Goal: Task Accomplishment & Management: Use online tool/utility

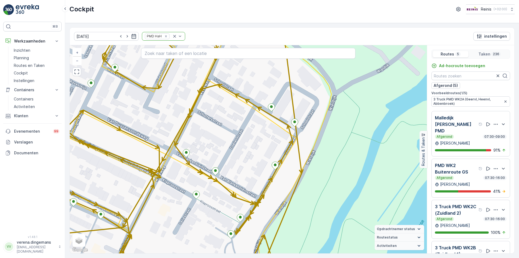
scroll to position [47, 0]
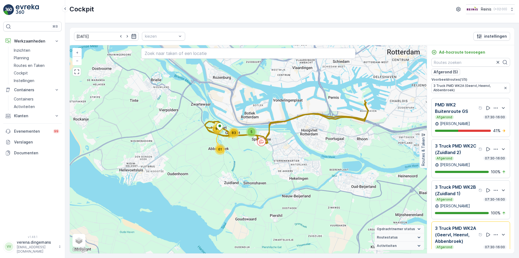
click at [131, 37] on icon "button" at bounding box center [133, 36] width 5 height 5
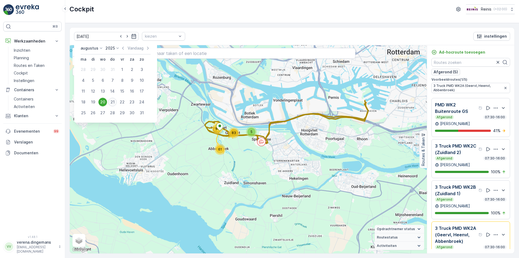
click at [114, 101] on div "21" at bounding box center [112, 102] width 9 height 9
type input "[DATE]"
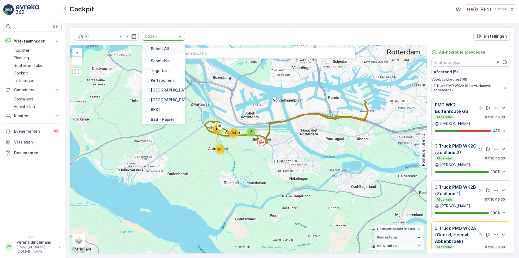
click at [156, 38] on div at bounding box center [160, 36] width 33 height 4
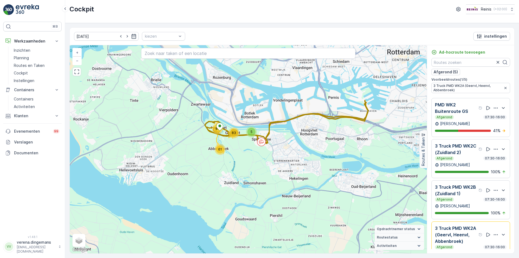
click at [252, 35] on div "21.08.2025 kiezen instellingen" at bounding box center [292, 37] width 445 height 18
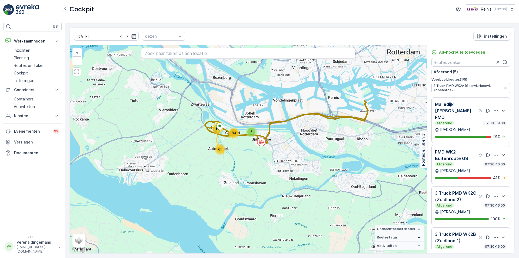
click at [465, 121] on div "Afgerond 07:30-09:00" at bounding box center [471, 123] width 72 height 4
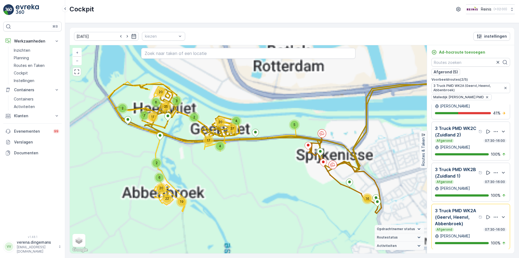
scroll to position [72, 0]
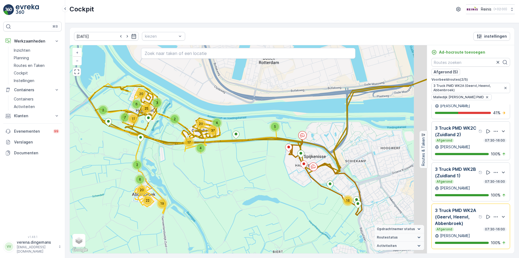
drag, startPoint x: 405, startPoint y: 143, endPoint x: 338, endPoint y: 141, distance: 67.6
click at [386, 145] on div "16 5 17 4 4 20 37 22 20 19 2 3 2 7 11 2 6 6 25 20 + − Satelliet stappenplan Ter…" at bounding box center [248, 149] width 357 height 208
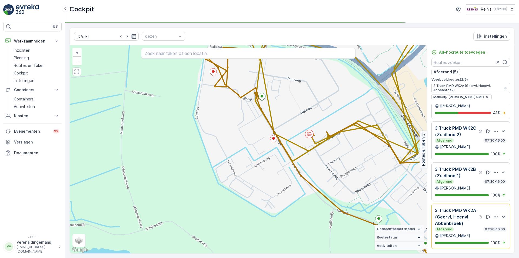
scroll to position [0, 0]
click at [460, 212] on p "3 Truck PMD WK2A (Geervl, Heenvl, Abbenbroek)" at bounding box center [456, 216] width 42 height 19
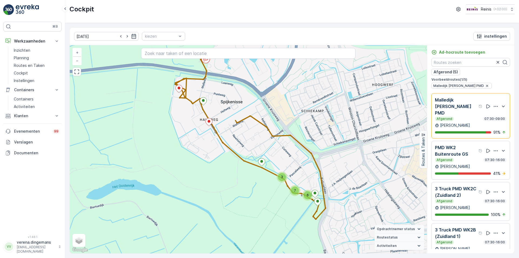
click at [471, 108] on p "Malledijk [PERSON_NAME] PMD" at bounding box center [456, 105] width 42 height 19
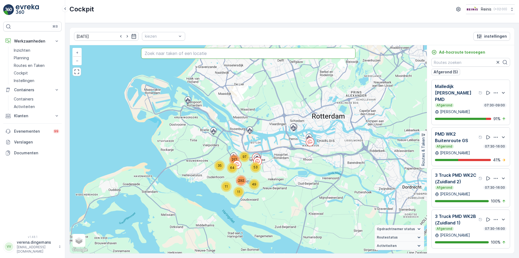
click at [235, 55] on input "text" at bounding box center [248, 53] width 214 height 11
click at [165, 36] on div at bounding box center [160, 36] width 33 height 4
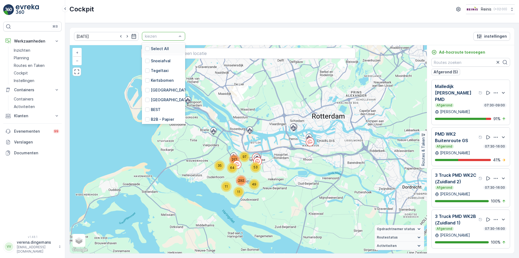
drag, startPoint x: 142, startPoint y: 50, endPoint x: 254, endPoint y: 52, distance: 112.7
click at [145, 51] on div at bounding box center [147, 48] width 4 height 4
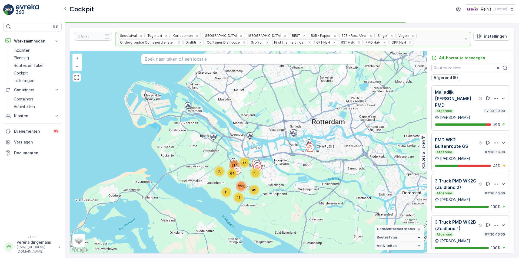
click at [258, 56] on input "text" at bounding box center [248, 59] width 214 height 11
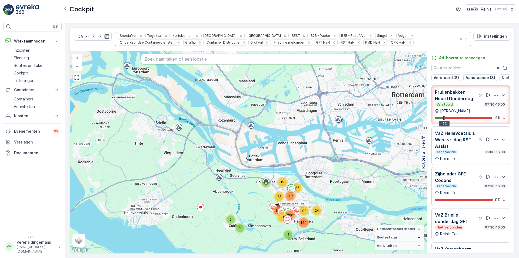
click at [256, 57] on input "text" at bounding box center [248, 59] width 214 height 11
click at [194, 53] on div "2 24 92 144 200 211 36 19 206 38 2 9 23 3 + − Satelliet stappenplan Terrein Hyb…" at bounding box center [248, 152] width 357 height 202
click at [188, 59] on input "Her" at bounding box center [248, 59] width 214 height 11
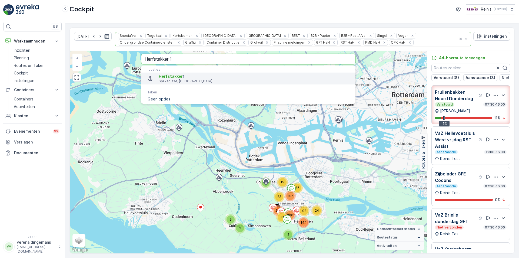
type input "Herfstakker 1"
click at [181, 76] on span "Herfstakker 1" at bounding box center [255, 76] width 192 height 5
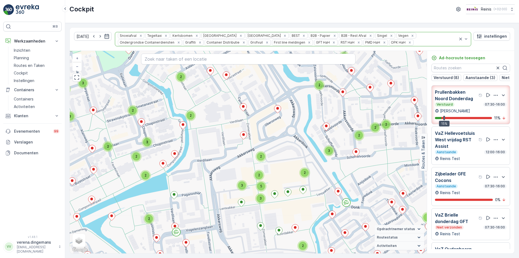
drag, startPoint x: 180, startPoint y: 206, endPoint x: 203, endPoint y: 176, distance: 38.2
click at [203, 176] on div "3 2 2 2 3 2 2 2 2 2 3 2 2 2 3 3 2 2 3 3 2 2 2 2 3 2 2 3 3 2 4 3 5 2 2 3 2 2 4 3…" at bounding box center [248, 152] width 357 height 202
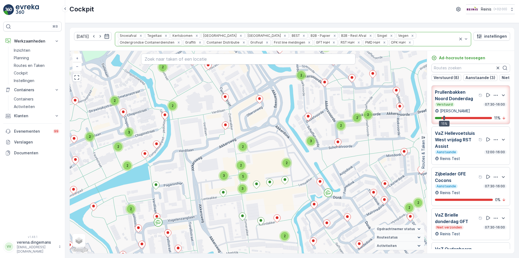
drag, startPoint x: 303, startPoint y: 165, endPoint x: 285, endPoint y: 156, distance: 20.6
click at [285, 156] on div "3 2 2 2 3 2 2 2 2 2 3 2 2 2 3 3 2 2 3 3 2 2 2 2 3 2 2 3 3 2 4 3 5 2 2 3 2 2 4 3…" at bounding box center [248, 152] width 357 height 202
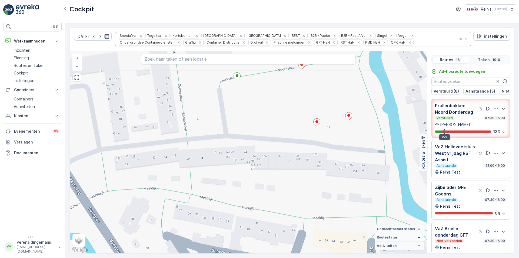
scroll to position [14, 0]
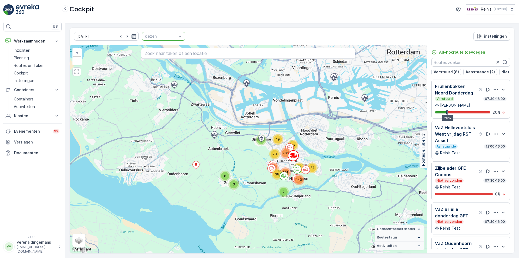
click at [132, 36] on icon "button" at bounding box center [134, 36] width 5 height 5
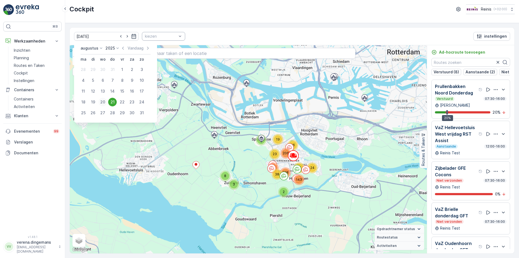
click at [101, 102] on div "20" at bounding box center [102, 102] width 9 height 9
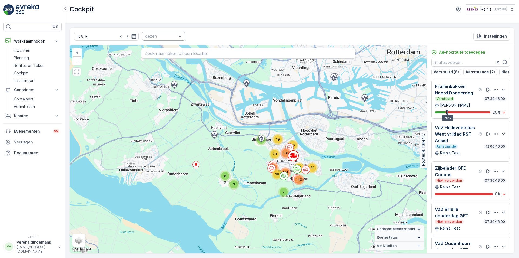
type input "[DATE]"
click at [155, 39] on div "kiezen" at bounding box center [163, 36] width 43 height 9
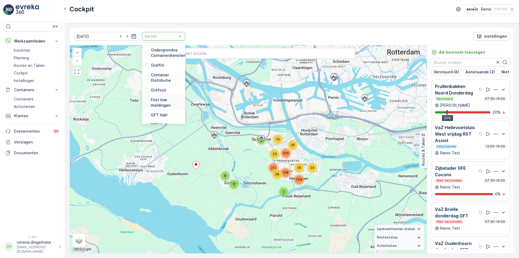
scroll to position [137, 0]
click at [145, 49] on div at bounding box center [147, 48] width 4 height 4
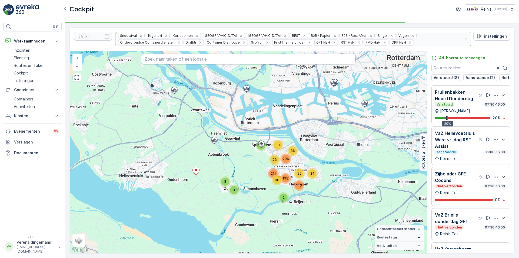
click at [206, 58] on input "text" at bounding box center [248, 59] width 214 height 11
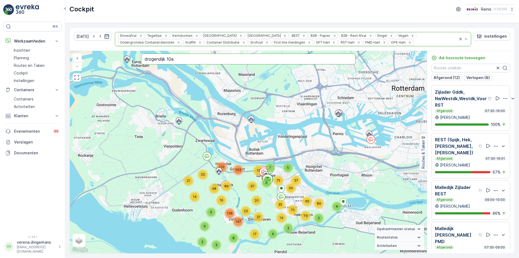
type input "drogendijk 10a"
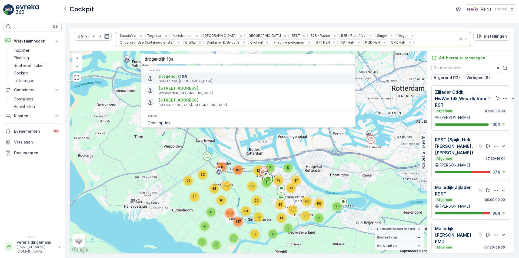
click at [172, 77] on span "Drogendijk" at bounding box center [169, 76] width 21 height 5
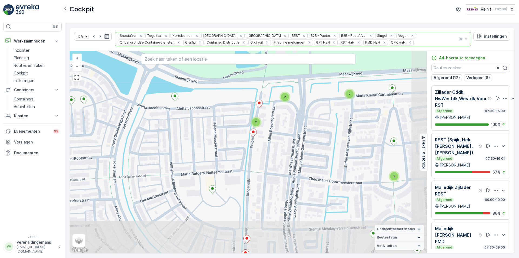
drag, startPoint x: 291, startPoint y: 208, endPoint x: 242, endPoint y: 136, distance: 86.2
click at [242, 136] on div "2 2 2 2 2 2 2 2 2 2 2 2 5 4 4 2 6 2 2 2 3 2 2 2 2 2 2 2 2 2 2 3 2 2 3 2 2 2 4 4…" at bounding box center [248, 152] width 357 height 202
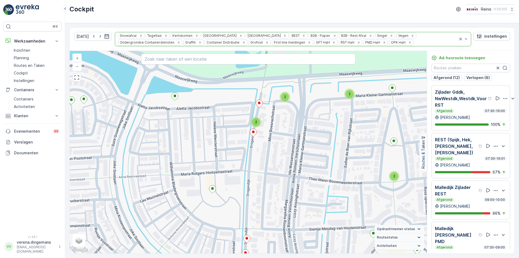
click at [470, 118] on div "[PERSON_NAME]" at bounding box center [471, 117] width 72 height 5
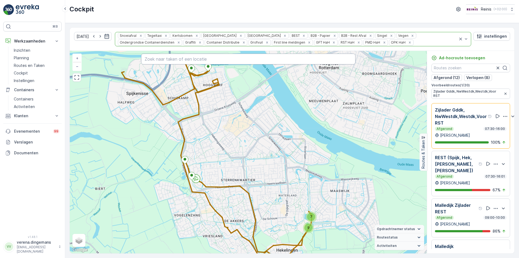
click at [178, 60] on input "text" at bounding box center [248, 59] width 214 height 11
type input "drogendijk 10a"
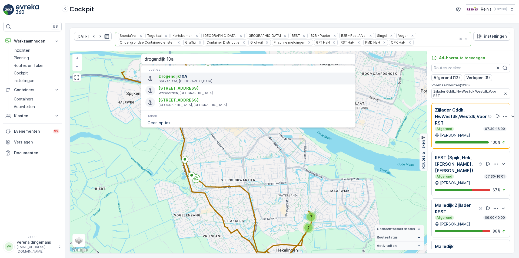
click at [181, 75] on span "Drogendijk 10A" at bounding box center [255, 76] width 192 height 5
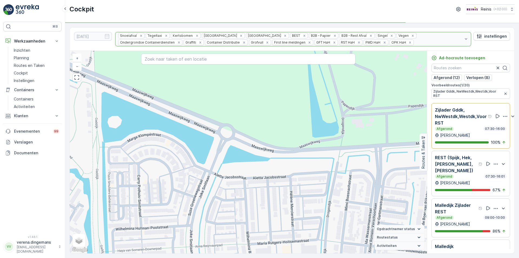
click at [466, 133] on p "[PERSON_NAME]" at bounding box center [455, 134] width 30 height 5
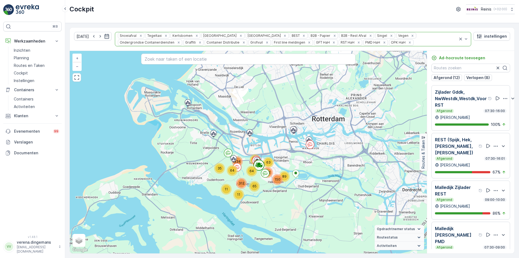
click at [468, 189] on p "Malledijk Zijlader REST" at bounding box center [456, 190] width 42 height 13
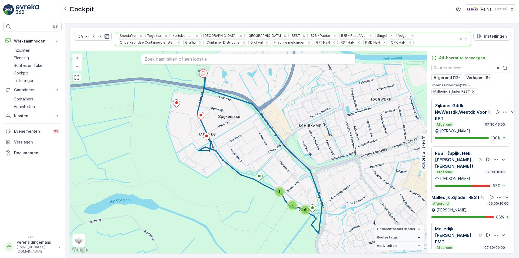
drag, startPoint x: 255, startPoint y: 102, endPoint x: 251, endPoint y: 109, distance: 8.5
click at [251, 109] on div "3 6 7 + − Satelliet stappenplan Terrein Hybride Leaflet Sneltoetsen Kaartgegeve…" at bounding box center [248, 152] width 357 height 202
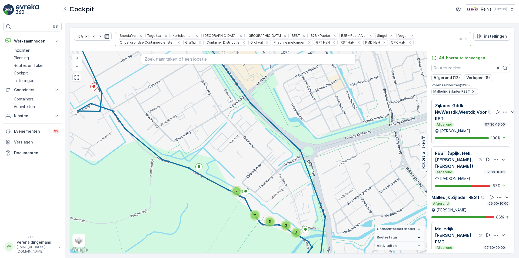
drag, startPoint x: 301, startPoint y: 206, endPoint x: 301, endPoint y: 195, distance: 11.1
click at [301, 195] on div "2 3 3 5 2 + − Satelliet stappenplan Terrein Hybride Leaflet Sneltoetsen Kaartge…" at bounding box center [248, 152] width 357 height 202
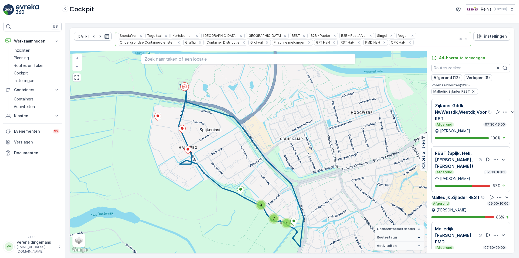
drag, startPoint x: 227, startPoint y: 170, endPoint x: 219, endPoint y: 179, distance: 12.1
click at [219, 179] on div "3 6 7 + − Satelliet stappenplan Terrein Hybride Leaflet Sneltoetsen Kaartgegeve…" at bounding box center [248, 152] width 357 height 202
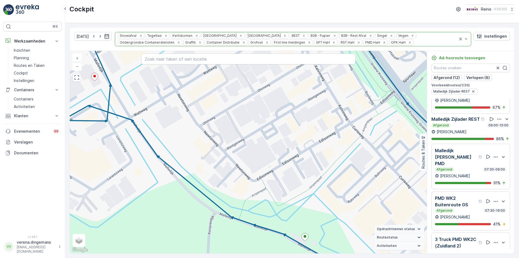
scroll to position [81, 0]
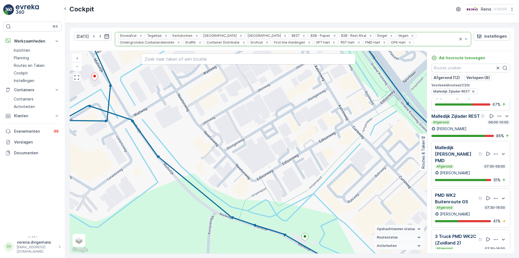
click at [463, 119] on p "Malledijk Zijlader REST" at bounding box center [455, 116] width 48 height 6
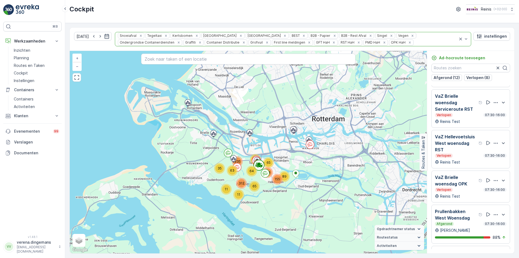
scroll to position [579, 0]
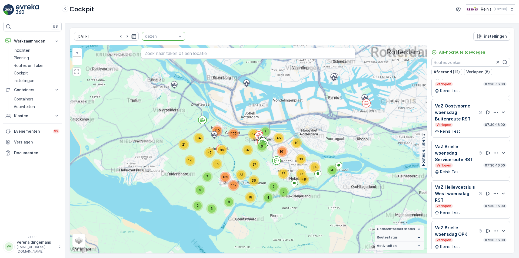
click at [164, 36] on div at bounding box center [160, 36] width 33 height 4
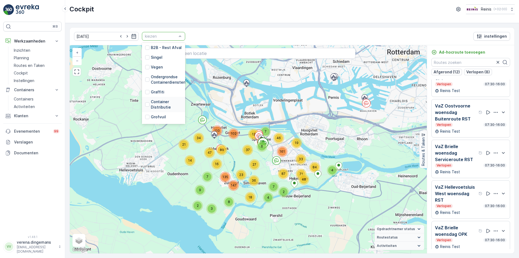
scroll to position [137, 0]
click at [145, 97] on div at bounding box center [147, 98] width 4 height 4
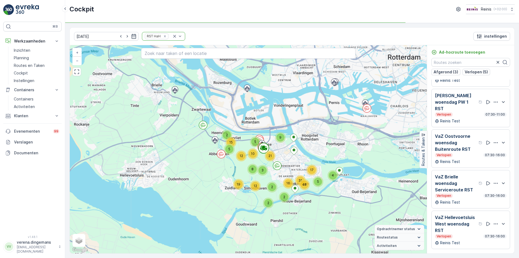
scroll to position [170, 0]
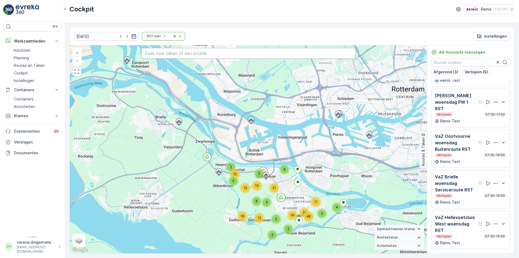
click at [175, 55] on input "text" at bounding box center [248, 53] width 214 height 11
type input "drogendijk 10a spijkenisse"
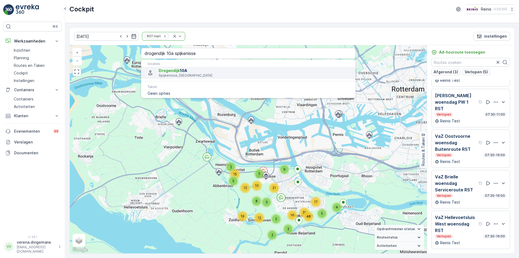
click at [173, 75] on p "Spijkenisse, [GEOGRAPHIC_DATA]" at bounding box center [255, 75] width 192 height 4
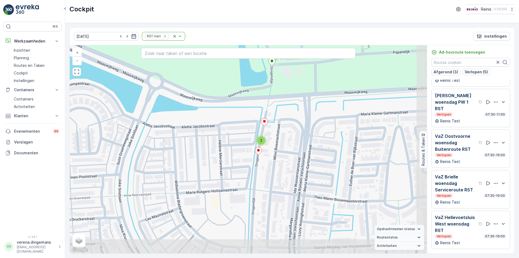
drag, startPoint x: 329, startPoint y: 207, endPoint x: 282, endPoint y: 143, distance: 78.9
click at [282, 143] on div "2 3 2 2 2 3 2 3 2 2 2 3 4 5 2 2 2 2 2 4 4 2 12 2 3 2 3 2 5 4 2 3 2 2 3 2 2 2 2 …" at bounding box center [248, 149] width 357 height 208
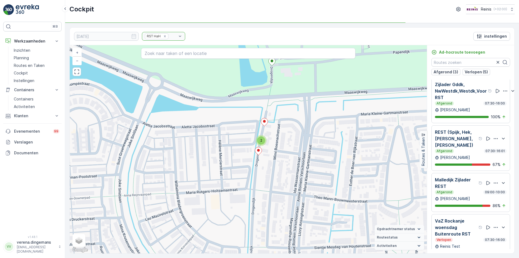
scroll to position [0, 0]
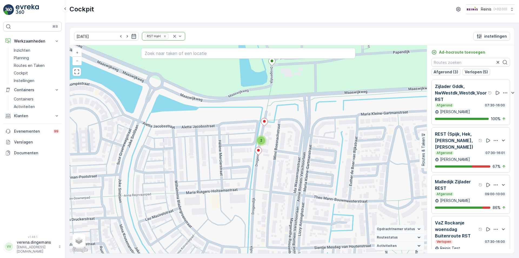
click at [470, 181] on p "Malledijk Zijlader REST" at bounding box center [456, 184] width 42 height 13
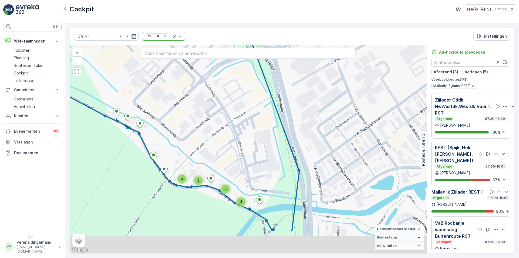
drag, startPoint x: 251, startPoint y: 185, endPoint x: 236, endPoint y: 143, distance: 44.4
click at [236, 141] on div "3 2 2 3 + − Satelliet stappenplan Terrein Hybride Leaflet Sneltoetsen Kaartgege…" at bounding box center [248, 149] width 357 height 208
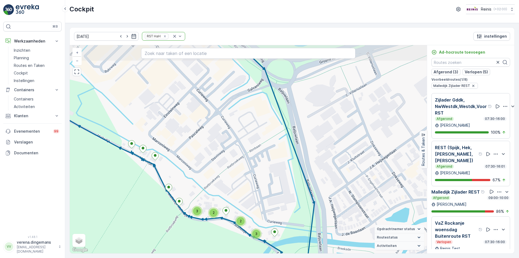
drag, startPoint x: 188, startPoint y: 96, endPoint x: 203, endPoint y: 128, distance: 35.7
click at [203, 128] on div "3 2 2 3 + − Satelliet stappenplan Terrein Hybride Leaflet Sneltoetsen Kaartgege…" at bounding box center [248, 149] width 357 height 208
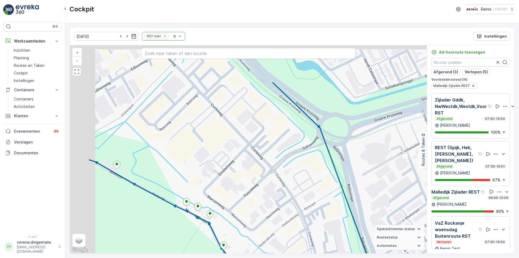
drag, startPoint x: 186, startPoint y: 101, endPoint x: 241, endPoint y: 159, distance: 79.7
click at [241, 159] on div "3 2 2 3 + − Satelliet stappenplan Terrein Hybride Leaflet Sneltoetsen Kaartgege…" at bounding box center [248, 149] width 357 height 208
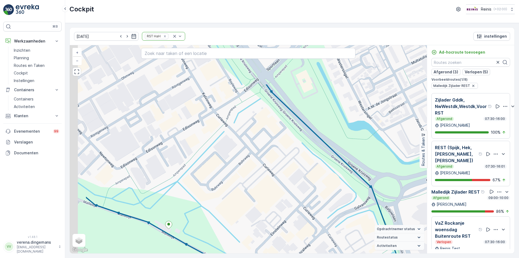
drag, startPoint x: 174, startPoint y: 98, endPoint x: 226, endPoint y: 158, distance: 79.5
click at [226, 158] on div "3 2 2 3 + − Satelliet stappenplan Terrein Hybride Leaflet Sneltoetsen Kaartgege…" at bounding box center [248, 149] width 357 height 208
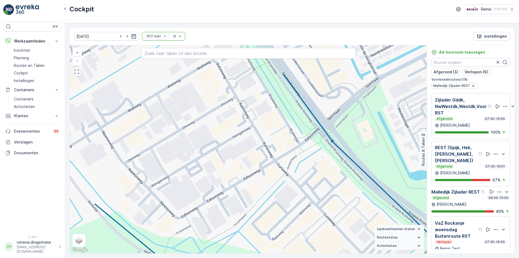
drag, startPoint x: 167, startPoint y: 106, endPoint x: 231, endPoint y: 159, distance: 82.9
click at [231, 159] on div "3 2 2 3 + − Satelliet stappenplan Terrein Hybride Leaflet Sneltoetsen Kaartgege…" at bounding box center [248, 149] width 357 height 208
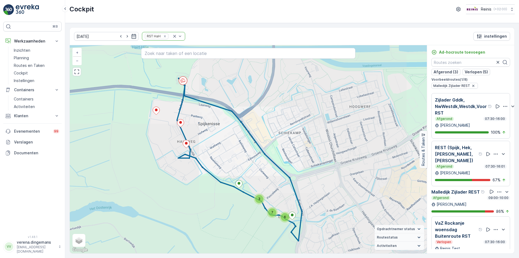
click at [470, 207] on div "[PERSON_NAME]" at bounding box center [470, 203] width 79 height 5
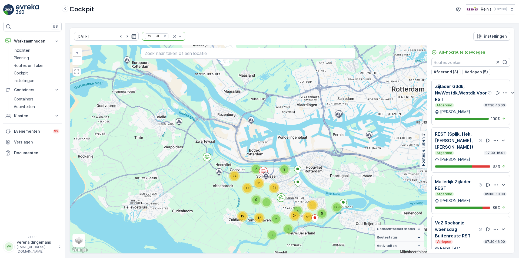
click at [460, 151] on div "Afgerond 07:30-16:01" at bounding box center [471, 153] width 72 height 4
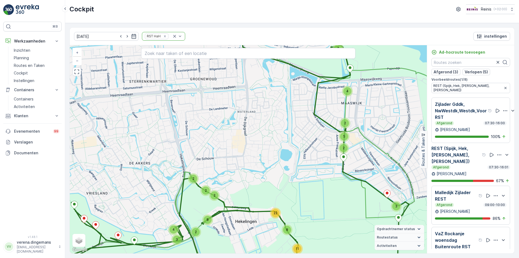
click at [468, 194] on p "Malledijk Zijlader REST" at bounding box center [456, 195] width 42 height 13
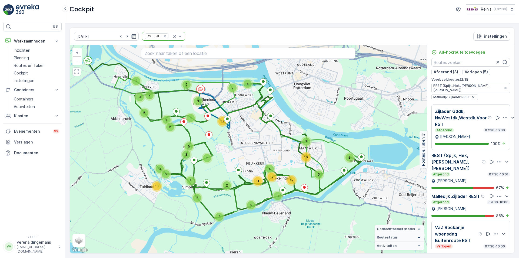
click at [471, 120] on p "Zijlader Gddk, NwWestdk,Westdk,Voor RST" at bounding box center [461, 117] width 52 height 19
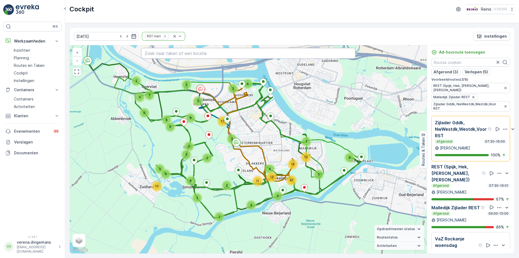
click at [170, 54] on input "text" at bounding box center [248, 53] width 214 height 11
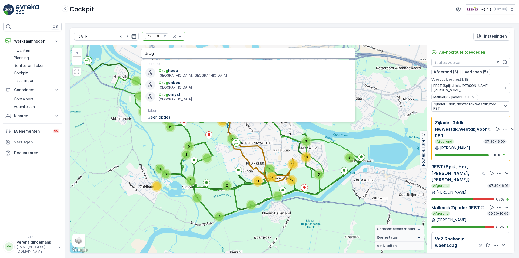
click at [172, 52] on input "drog" at bounding box center [248, 53] width 214 height 11
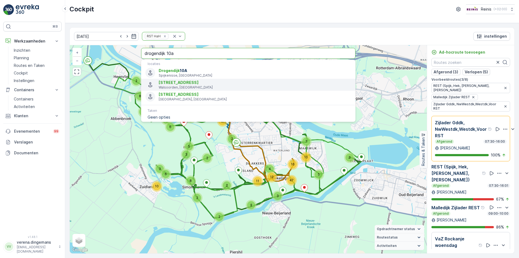
type input "drogendijk 10a"
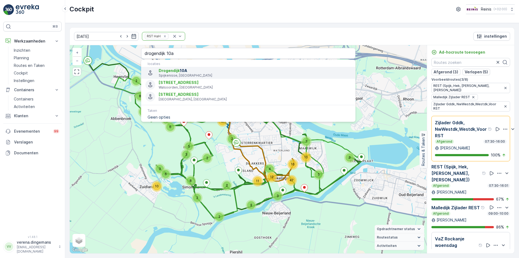
click at [175, 71] on span "Drogendijk" at bounding box center [169, 70] width 21 height 5
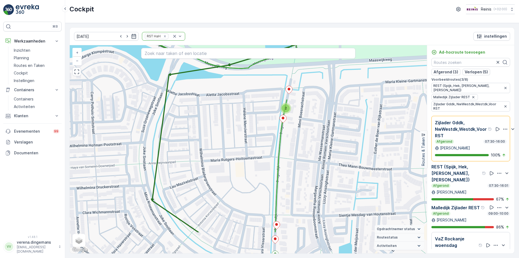
drag, startPoint x: 343, startPoint y: 187, endPoint x: 331, endPoint y: 151, distance: 37.9
click at [331, 151] on div "2 3 3 3 2 2 2 2 3 2 2 3 2 3 2 2 2 2 3 4 5 2 2 2 2 2 2 3 2 2 4 4 2 12 2 3 2 3 3 …" at bounding box center [248, 149] width 357 height 208
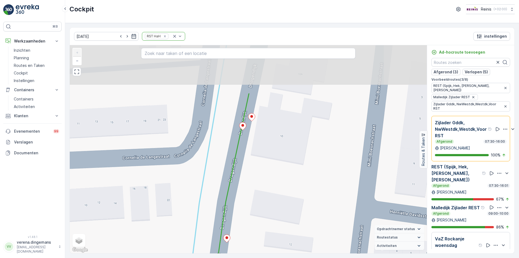
drag, startPoint x: 290, startPoint y: 109, endPoint x: 280, endPoint y: 163, distance: 54.6
click at [280, 163] on div "2 2 2 2 2 2 2 2 2 3 2 2 + − Satelliet stappenplan Terrein Hybride Leaflet Snelt…" at bounding box center [248, 149] width 357 height 208
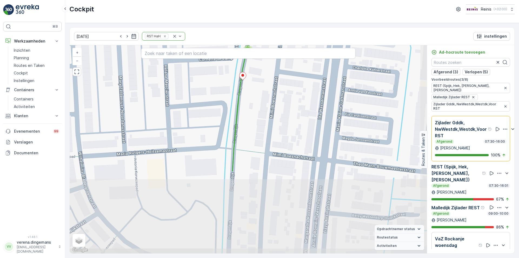
drag, startPoint x: 292, startPoint y: 209, endPoint x: 267, endPoint y: 109, distance: 102.8
click at [267, 109] on div "2 2 2 2 3 2 2 2 2 2 2 2 2 3 2 2 2 2 2 2 4 2 3 4 4 2 2 2 2 2 2 2 2 2 + − Satelli…" at bounding box center [248, 149] width 357 height 208
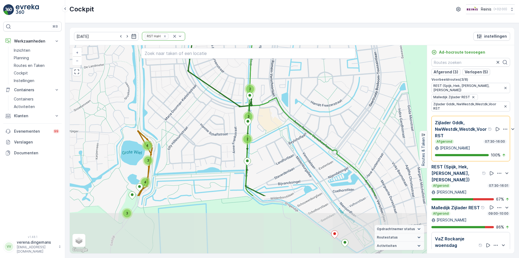
drag, startPoint x: 274, startPoint y: 198, endPoint x: 268, endPoint y: 120, distance: 78.3
click at [268, 120] on div "2 3 4 4 3 3 2 2 3 2 3 2 2 3 2 3 3 3 2 2 2 3 2 2 2 3 4 5 2 3 2 2 2 2 5 2 4 8 14 …" at bounding box center [248, 149] width 357 height 208
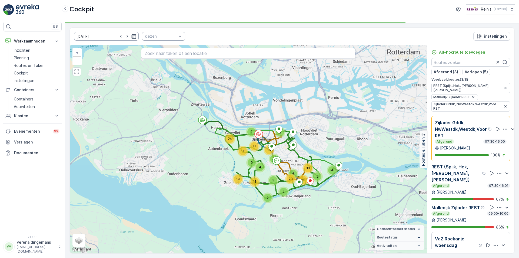
click at [131, 38] on input "[DATE]" at bounding box center [106, 36] width 65 height 9
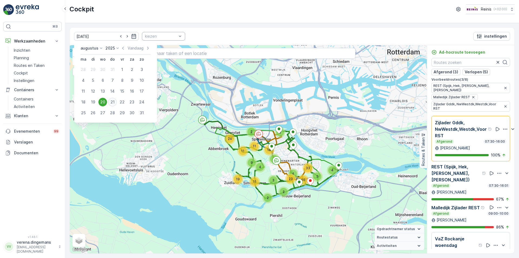
click at [112, 104] on div "21" at bounding box center [112, 102] width 9 height 9
type input "[DATE]"
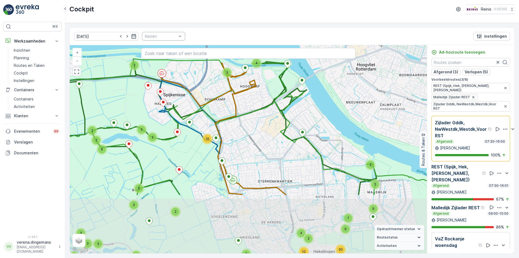
drag, startPoint x: 274, startPoint y: 209, endPoint x: 266, endPoint y: 130, distance: 79.6
click at [266, 130] on div "5 7 9 2 5 9 3 6 2 2 2 2 4 2 6 6 2 2 5 2 5 3 3 5 3 3 3 5 5 3 4 2 4 2 10 2 2 7 3 …" at bounding box center [248, 149] width 357 height 208
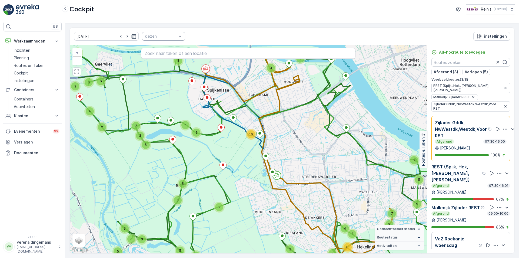
drag, startPoint x: 197, startPoint y: 190, endPoint x: 241, endPoint y: 186, distance: 44.0
click at [241, 186] on div "5 7 9 2 5 9 3 6 2 2 2 2 4 2 6 6 2 2 5 2 5 3 3 5 3 3 3 5 5 3 4 2 4 2 10 2 2 7 3 …" at bounding box center [248, 149] width 357 height 208
click at [194, 52] on input "text" at bounding box center [248, 53] width 214 height 11
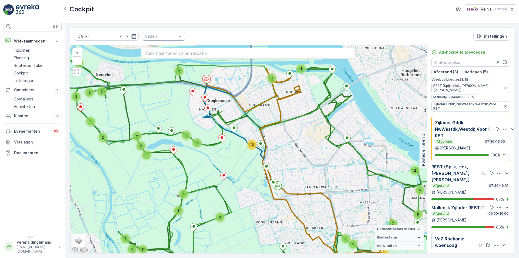
drag, startPoint x: 238, startPoint y: 77, endPoint x: 239, endPoint y: 113, distance: 36.2
click at [239, 113] on div "5 7 9 2 5 9 3 6 2 2 2 2 4 2 6 6 2 2 5 2 5 3 3 5 3 3 3 5 5 3 4 2 4 2 10 2 2 7 3 …" at bounding box center [248, 149] width 357 height 208
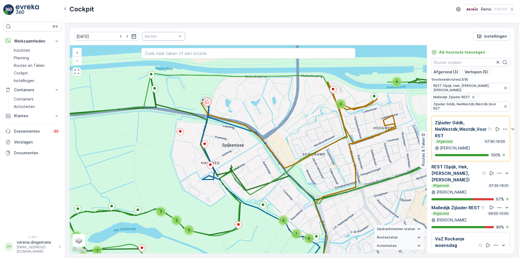
click at [158, 40] on div "kiezen" at bounding box center [163, 36] width 43 height 9
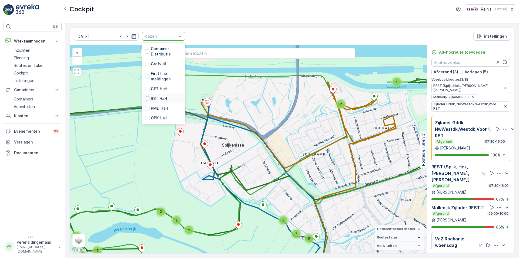
scroll to position [2, 0]
click at [145, 49] on div "Select All" at bounding box center [157, 46] width 24 height 5
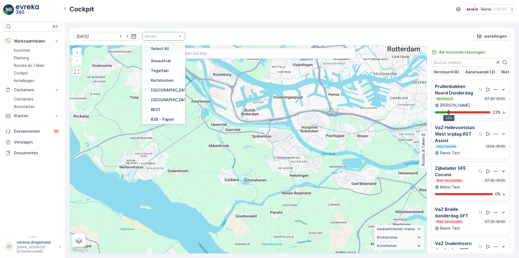
click at [156, 39] on div "kiezen" at bounding box center [163, 36] width 43 height 9
click at [145, 61] on div "[GEOGRAPHIC_DATA]" at bounding box center [167, 62] width 45 height 5
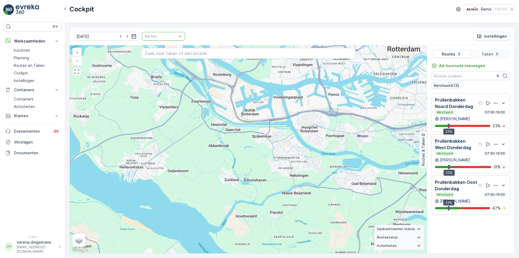
click at [169, 39] on div "kiezen" at bounding box center [163, 36] width 43 height 9
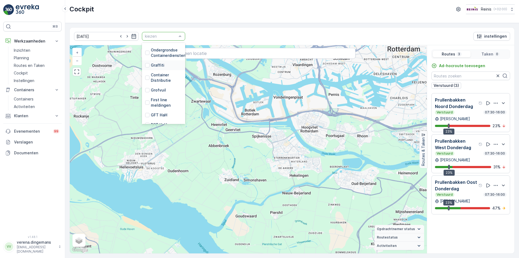
scroll to position [137, 0]
click at [145, 96] on div at bounding box center [147, 98] width 4 height 4
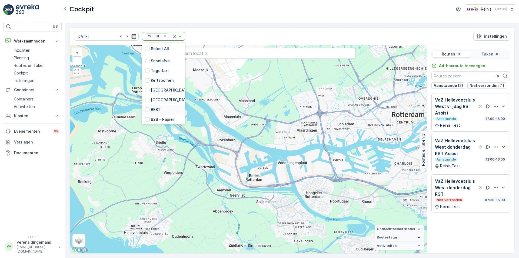
scroll to position [137, 0]
click at [145, 107] on div at bounding box center [147, 108] width 4 height 4
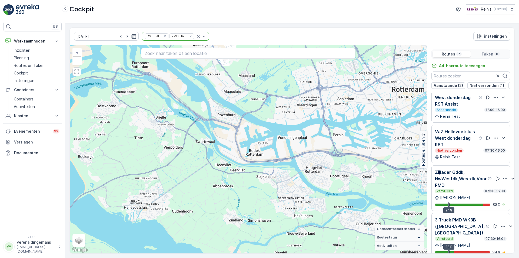
scroll to position [54, 0]
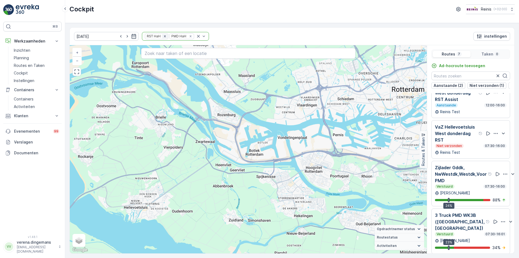
click at [163, 37] on icon "Remove RST HaH" at bounding box center [165, 36] width 4 height 4
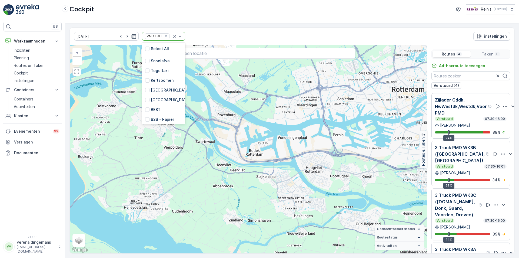
scroll to position [137, 0]
click at [145, 78] on div at bounding box center [147, 80] width 4 height 4
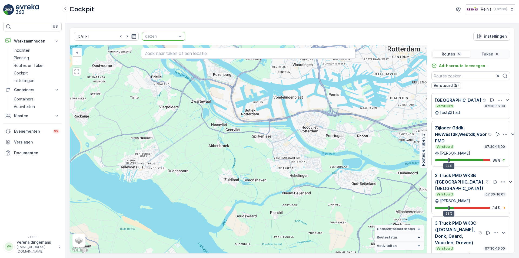
click at [178, 35] on div "kiezen" at bounding box center [163, 36] width 43 height 9
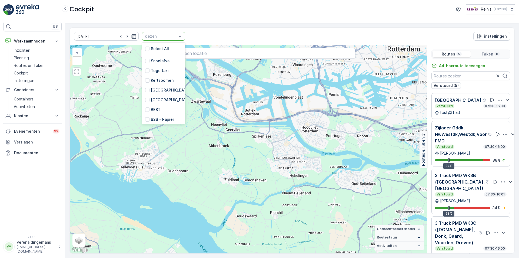
scroll to position [137, 0]
click at [145, 106] on div at bounding box center [147, 108] width 4 height 4
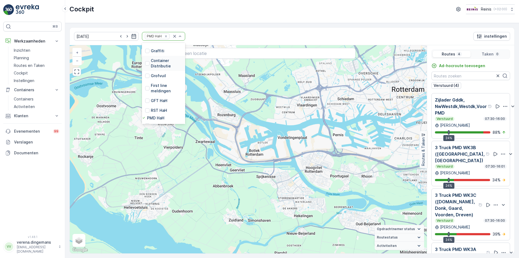
scroll to position [135, 0]
click at [145, 78] on div at bounding box center [147, 80] width 4 height 4
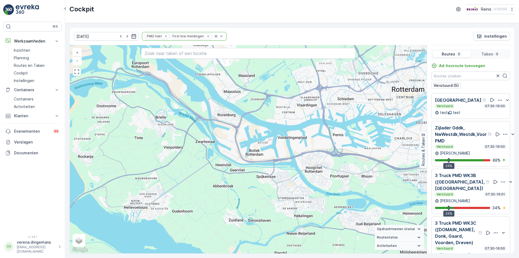
click at [218, 36] on div "PMD HaH First line meldingen" at bounding box center [184, 36] width 85 height 9
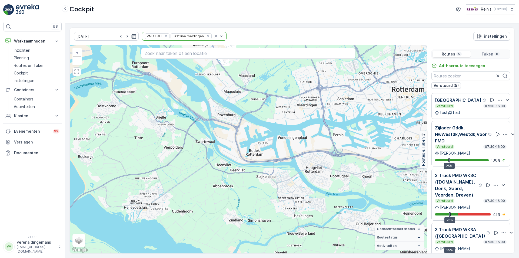
click at [472, 154] on div "[PERSON_NAME]" at bounding box center [471, 152] width 72 height 5
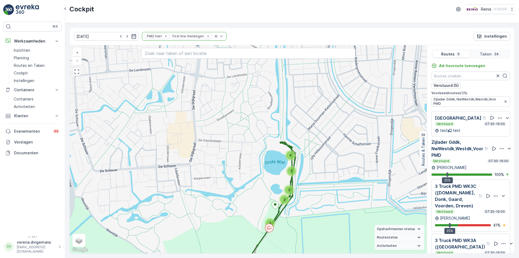
click at [479, 156] on p "Zijlader Gddk, NwWestdk,Westdk,Voor PMD" at bounding box center [457, 148] width 52 height 19
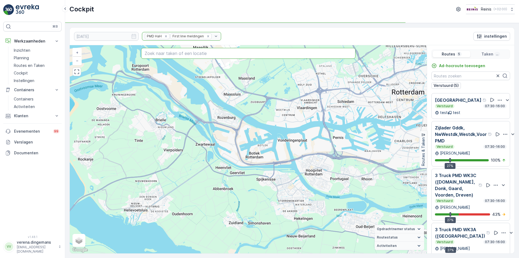
click at [190, 54] on input "text" at bounding box center [248, 53] width 214 height 11
click at [465, 136] on p "Zijlader Gddk, NwWestdk,Westdk,Voor PMD" at bounding box center [461, 133] width 52 height 19
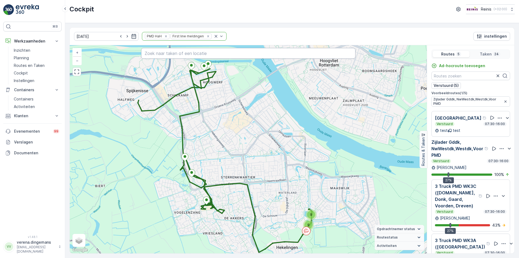
click at [193, 49] on input "text" at bounding box center [248, 53] width 214 height 11
type input "Drogendijk 10a"
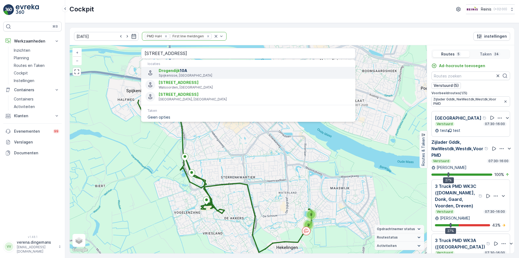
click at [196, 74] on p "Spijkenisse, [GEOGRAPHIC_DATA]" at bounding box center [255, 75] width 192 height 4
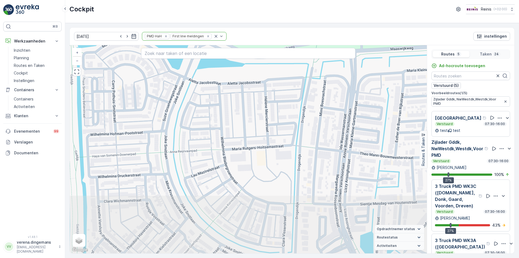
drag, startPoint x: 337, startPoint y: 224, endPoint x: 306, endPoint y: 118, distance: 109.6
click at [306, 119] on div "3 2 3 2 2 3 + − Satelliet stappenplan Terrein Hybride Leaflet Sneltoetsen Kaart…" at bounding box center [248, 149] width 357 height 208
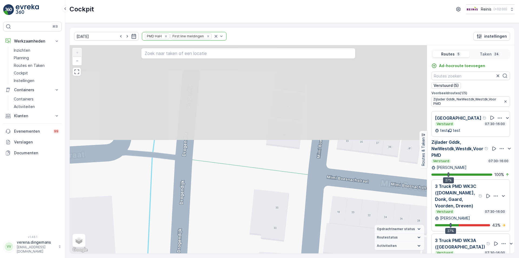
drag, startPoint x: 251, startPoint y: 148, endPoint x: 259, endPoint y: 266, distance: 118.4
click at [259, 257] on html "⌘B Werkzaamheden Inzichten Planning Routes en Taken Cockpit Instellingen Contai…" at bounding box center [259, 129] width 519 height 258
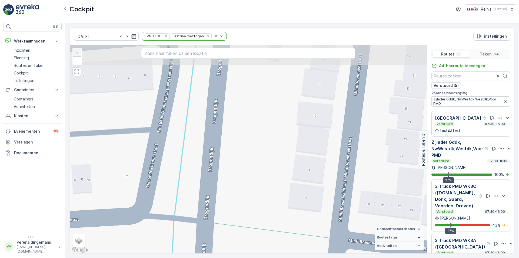
drag, startPoint x: 228, startPoint y: 174, endPoint x: 239, endPoint y: 217, distance: 44.2
click at [239, 217] on div "+ − Satelliet stappenplan Terrein Hybride Leaflet Sneltoetsen Kaartgegevens Kaa…" at bounding box center [248, 149] width 357 height 208
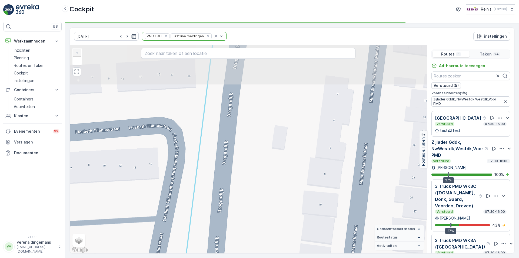
drag, startPoint x: 231, startPoint y: 148, endPoint x: 236, endPoint y: 236, distance: 89.1
click at [236, 236] on div "+ − Satelliet stappenplan Terrein Hybride Leaflet Sneltoetsen Kaartgegevens Kaa…" at bounding box center [248, 149] width 357 height 208
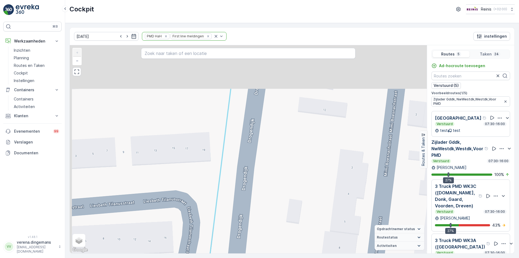
drag, startPoint x: 244, startPoint y: 152, endPoint x: 258, endPoint y: 226, distance: 75.2
click at [258, 226] on div "+ − Satelliet stappenplan Terrein Hybride Leaflet Sneltoetsen Kaartgegevens Kaa…" at bounding box center [248, 149] width 357 height 208
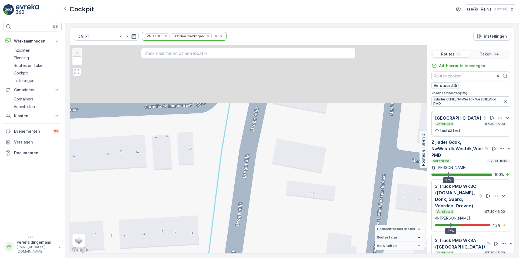
drag, startPoint x: 270, startPoint y: 168, endPoint x: 258, endPoint y: 252, distance: 85.0
click at [258, 252] on div "+ − Satelliet stappenplan Terrein Hybride Leaflet Sneltoetsen Kaartgegevens Kaa…" at bounding box center [248, 149] width 357 height 208
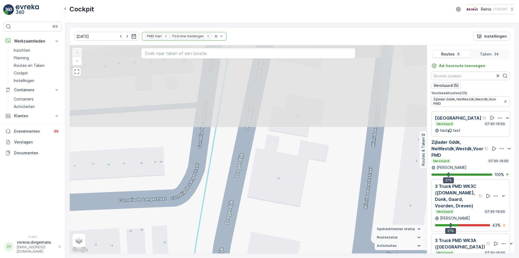
drag, startPoint x: 287, startPoint y: 151, endPoint x: 266, endPoint y: 223, distance: 75.6
click at [266, 223] on div "+ − Satelliet stappenplan Terrein Hybride Leaflet Sneltoetsen Kaartgegevens Kaa…" at bounding box center [248, 149] width 357 height 208
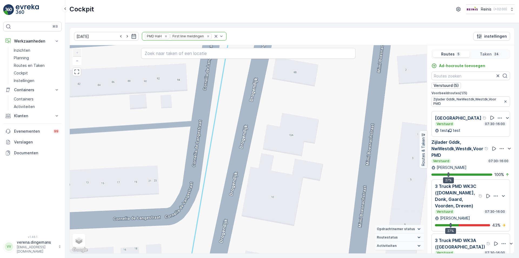
drag, startPoint x: 288, startPoint y: 152, endPoint x: 278, endPoint y: 176, distance: 26.2
click at [278, 176] on div "+ − Satelliet stappenplan Terrein Hybride Leaflet Sneltoetsen Kaartgegevens Kaa…" at bounding box center [248, 149] width 357 height 208
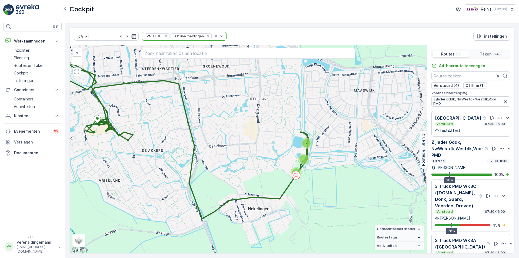
drag, startPoint x: 372, startPoint y: 77, endPoint x: 337, endPoint y: 82, distance: 34.7
click at [337, 82] on div "9 6 3 + − Satelliet stappenplan Terrein Hybride Leaflet Sneltoetsen Kaartgegeve…" at bounding box center [248, 149] width 357 height 208
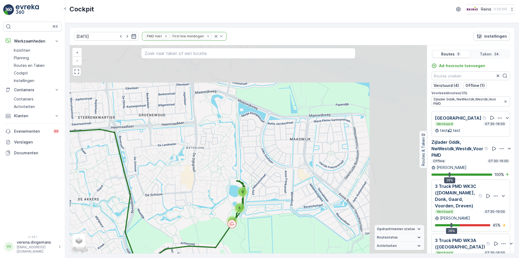
drag, startPoint x: 365, startPoint y: 100, endPoint x: 295, endPoint y: 149, distance: 85.2
click at [298, 151] on div "9 6 3 + − Satelliet stappenplan Terrein Hybride Leaflet Sneltoetsen Kaartgegeve…" at bounding box center [248, 149] width 357 height 208
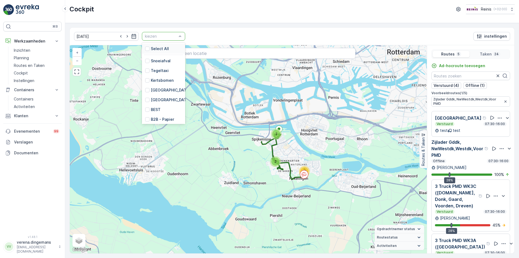
click at [150, 35] on div at bounding box center [160, 36] width 33 height 4
click at [145, 96] on div at bounding box center [147, 98] width 4 height 4
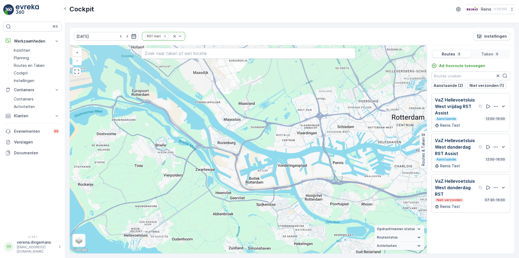
click at [131, 37] on icon "button" at bounding box center [133, 36] width 5 height 5
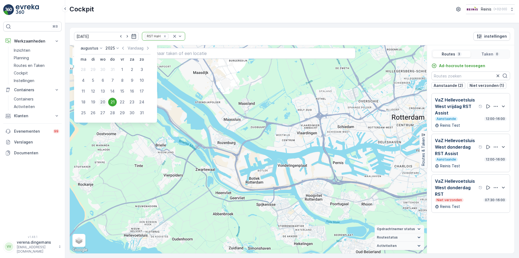
click at [101, 104] on div "20" at bounding box center [102, 102] width 9 height 9
type input "[DATE]"
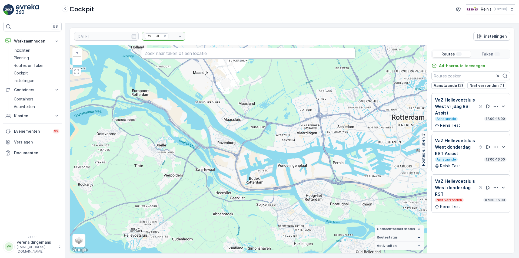
click at [165, 52] on input "text" at bounding box center [248, 53] width 214 height 11
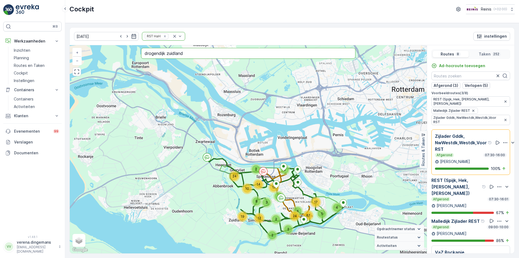
type input "drogendijk zuidland"
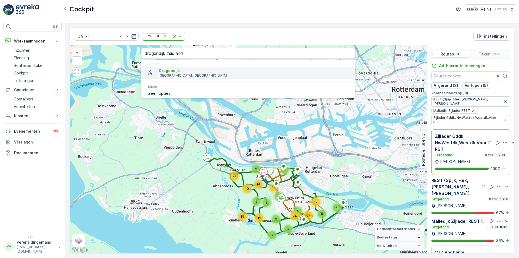
click at [178, 75] on p "[GEOGRAPHIC_DATA], [GEOGRAPHIC_DATA]" at bounding box center [255, 75] width 192 height 4
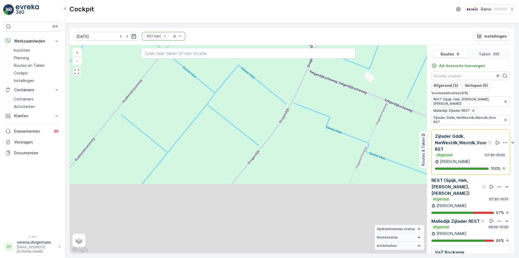
drag, startPoint x: 318, startPoint y: 226, endPoint x: 306, endPoint y: 156, distance: 71.0
click at [306, 156] on div "2 3 3 3 2 3 2 3 3 5 2 2 2 3 2 2 2 3 2 3 4 5 2 3 2 2 2 3 2 2 3 2 2 2 2 5 2 4 3 4…" at bounding box center [248, 149] width 357 height 208
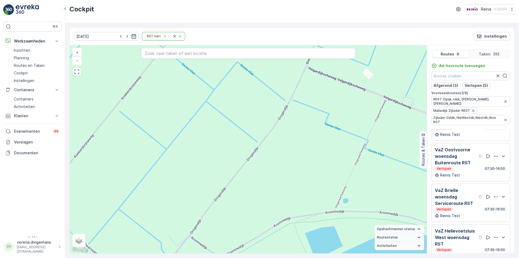
scroll to position [9, 0]
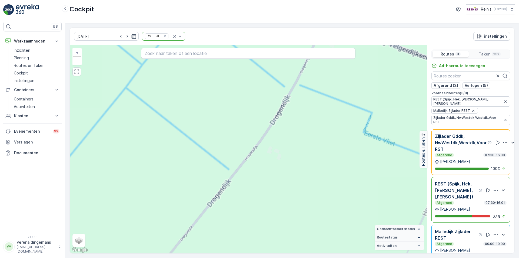
drag, startPoint x: 264, startPoint y: 128, endPoint x: 243, endPoint y: 136, distance: 21.7
click at [243, 136] on div "2 3 3 3 2 3 2 3 3 5 2 2 2 3 2 2 2 3 2 3 4 5 2 3 2 2 2 3 2 2 3 2 2 2 2 5 2 4 3 4…" at bounding box center [248, 149] width 357 height 208
click at [221, 57] on input "text" at bounding box center [248, 53] width 214 height 11
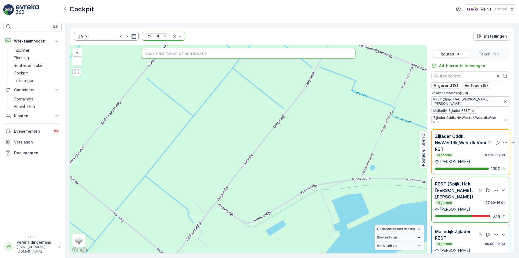
click at [131, 38] on input "[DATE]" at bounding box center [106, 36] width 65 height 9
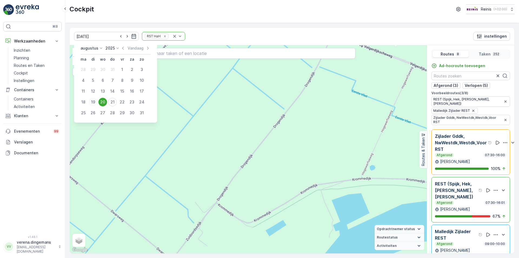
click at [91, 101] on div "19" at bounding box center [93, 102] width 9 height 9
type input "19.08.2025"
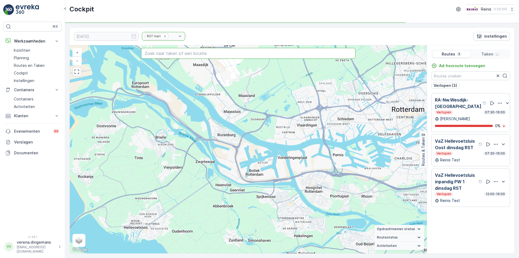
click at [165, 57] on input "text" at bounding box center [248, 53] width 214 height 11
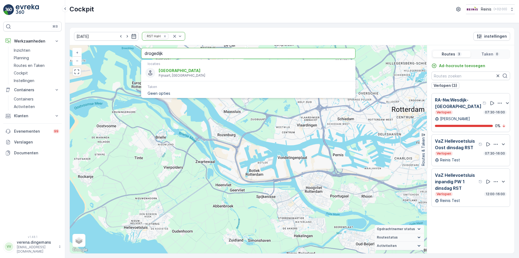
click at [177, 56] on input "drogedijk" at bounding box center [248, 53] width 214 height 11
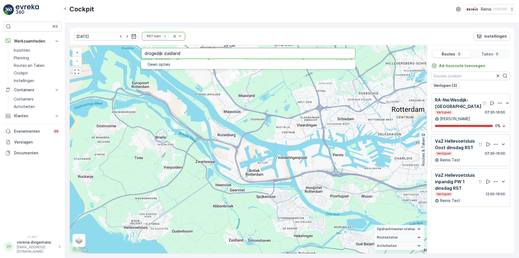
click at [156, 52] on input "drogedijk zuidland" at bounding box center [248, 53] width 214 height 11
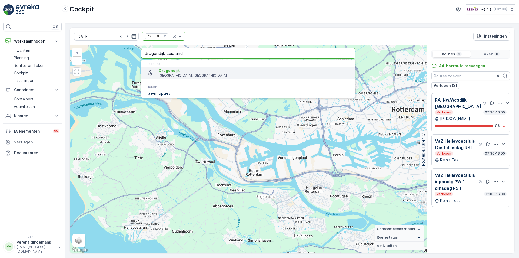
type input "drogendijk zuidland"
click at [175, 69] on span "Drogendijk" at bounding box center [169, 70] width 21 height 5
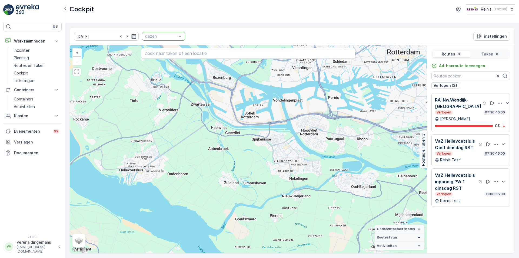
click at [148, 32] on div "kiezen" at bounding box center [163, 36] width 43 height 9
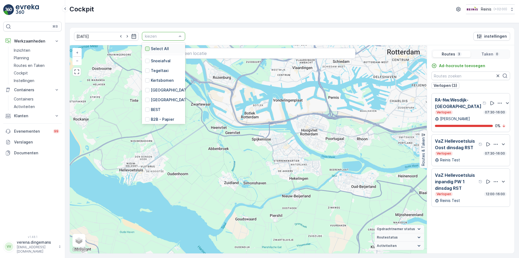
click at [145, 50] on div at bounding box center [147, 48] width 4 height 4
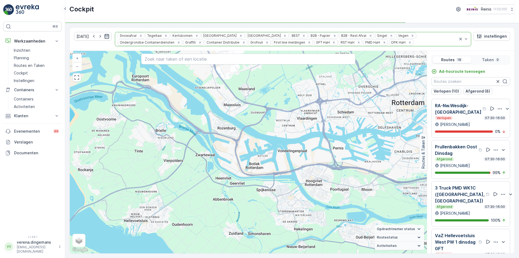
click at [104, 34] on icon "button" at bounding box center [106, 36] width 5 height 5
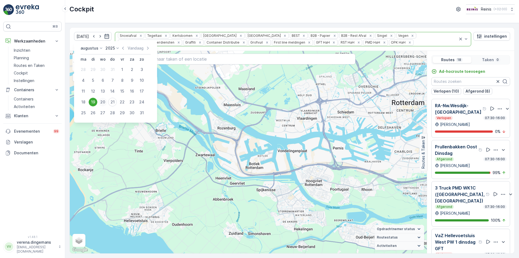
click at [105, 101] on div "20" at bounding box center [102, 102] width 9 height 9
type input "[DATE]"
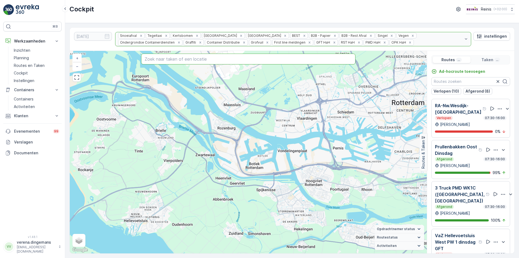
click at [160, 59] on input "text" at bounding box center [248, 59] width 214 height 11
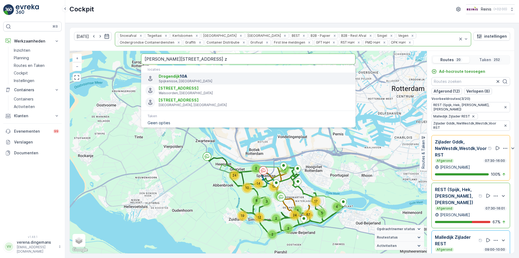
type input "Drogendijk 10a z"
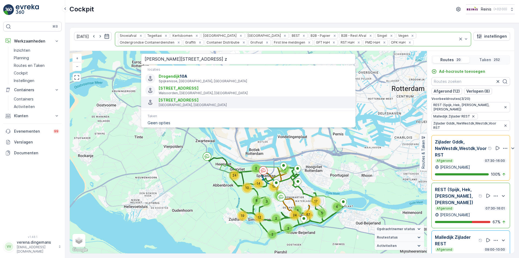
click at [181, 104] on p "[GEOGRAPHIC_DATA], [GEOGRAPHIC_DATA]" at bounding box center [255, 105] width 192 height 4
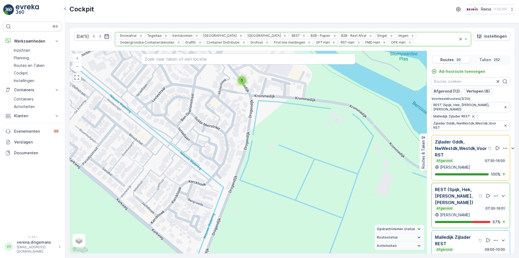
drag, startPoint x: 284, startPoint y: 193, endPoint x: 279, endPoint y: 121, distance: 71.5
click at [279, 121] on div "3 2 2 2 3 2 2 2 2 2 2 2 3 3 2 2 2 2 2 3 2 2 5 4 3 2 2 4 12 4 2 3 2 3 4 4 2 2 3 …" at bounding box center [248, 152] width 357 height 202
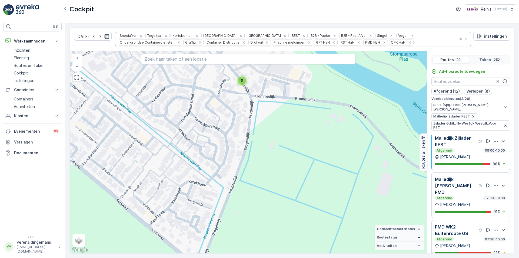
scroll to position [108, 0]
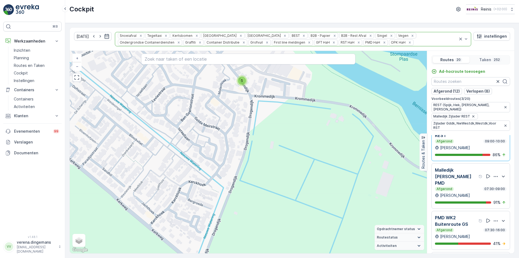
click at [469, 214] on p "PMD WK2 Buitenroute GS" at bounding box center [456, 220] width 42 height 13
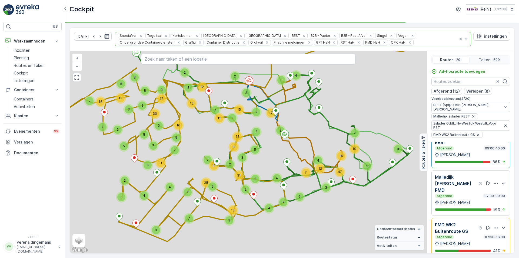
click at [461, 235] on div "Afgerond 07:30-16:00" at bounding box center [471, 237] width 72 height 4
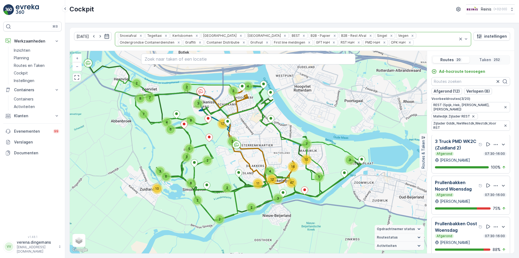
scroll to position [243, 0]
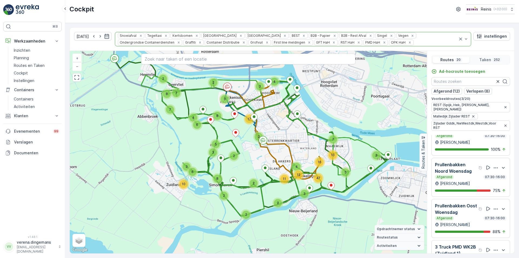
drag, startPoint x: 148, startPoint y: 195, endPoint x: 174, endPoint y: 191, distance: 26.9
click at [174, 191] on div "4 3 2 4 5 12 2 8 4 7 7 8 2 3 5 2 8 2 2 6 10 10 6 3 7 3 2 11 47 3 17 3 2 16 + − …" at bounding box center [248, 152] width 357 height 202
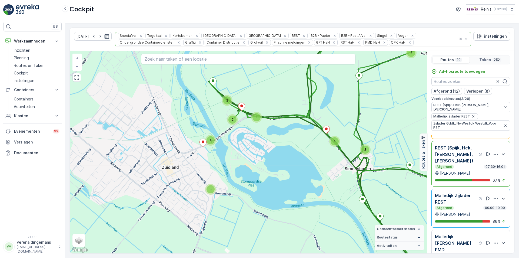
scroll to position [0, 0]
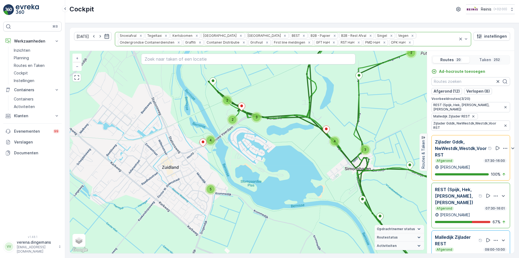
click at [483, 186] on div at bounding box center [495, 195] width 24 height 19
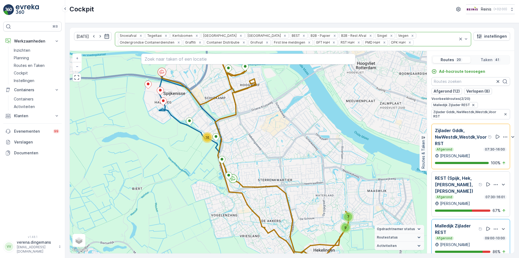
click at [462, 147] on div "Afgerond 07:30-16:00" at bounding box center [471, 149] width 72 height 4
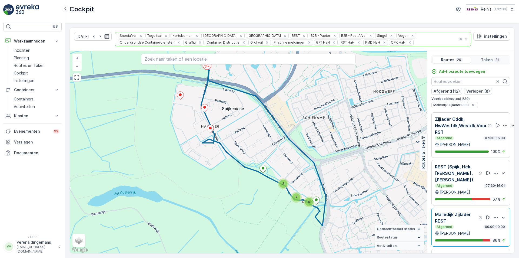
click at [462, 145] on p "[PERSON_NAME]" at bounding box center [455, 144] width 30 height 5
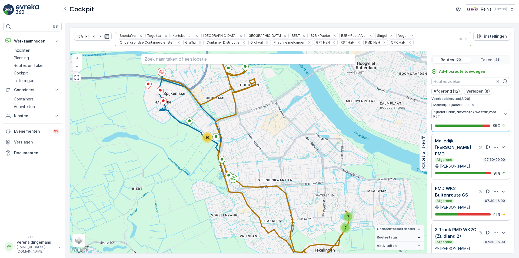
scroll to position [135, 0]
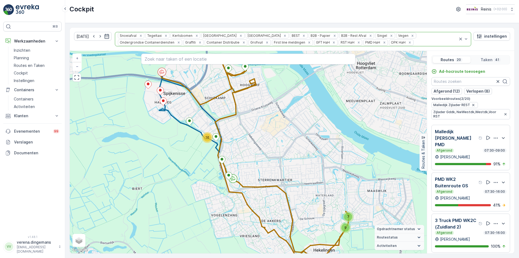
click at [466, 176] on p "PMD WK2 Buitenroute GS" at bounding box center [456, 182] width 42 height 13
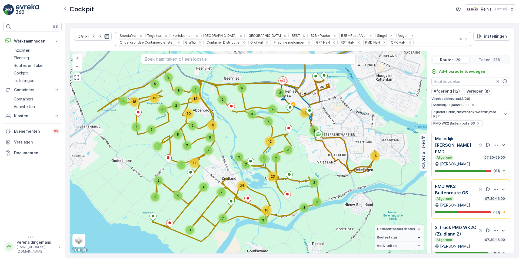
click at [467, 224] on p "3 Truck PMD WK2C (Zuidland 2)" at bounding box center [456, 230] width 42 height 13
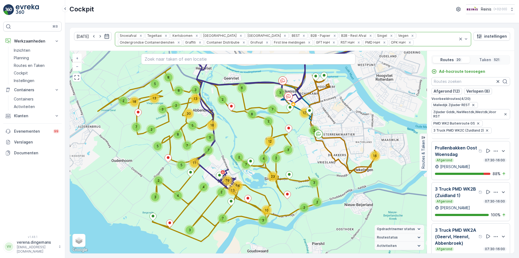
scroll to position [297, 0]
click at [464, 187] on p "3 Truck PMD WK2B (Zuidland 1)" at bounding box center [456, 191] width 42 height 13
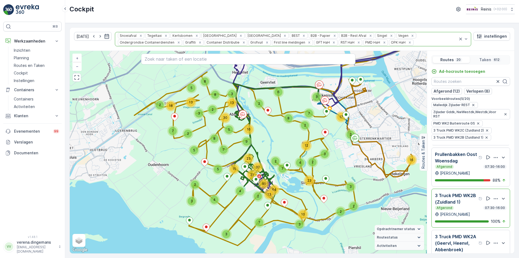
drag, startPoint x: 170, startPoint y: 204, endPoint x: 206, endPoint y: 208, distance: 36.7
click at [206, 208] on div "2 6 3 4 12 2 8 3 2 4 7 2 2 3 2 23 2 3 10 7 2 18 5 7 2 5 2 4 3 3 13 8 5 8 16 7 9…" at bounding box center [248, 152] width 357 height 202
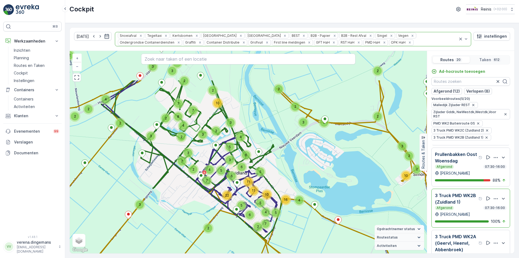
drag, startPoint x: 205, startPoint y: 147, endPoint x: 187, endPoint y: 196, distance: 51.9
click at [185, 197] on div "3 3 2 2 5 2 4 2 4 2 2 4 3 3 7 2 2 5 6 5 11 6 5 22 3 4 7 5 6 2 3 4 2 2 2 3 2 3 2…" at bounding box center [248, 152] width 357 height 202
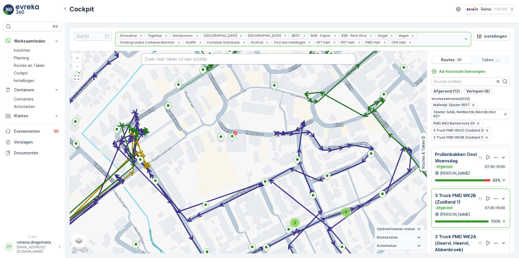
click at [175, 56] on input "text" at bounding box center [248, 59] width 214 height 11
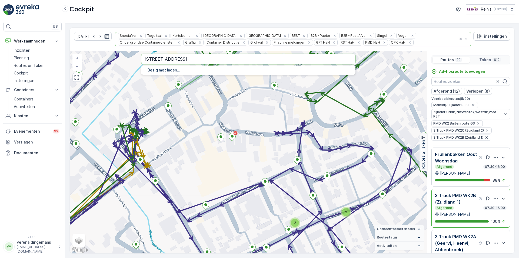
type input "Drogendijk 10a"
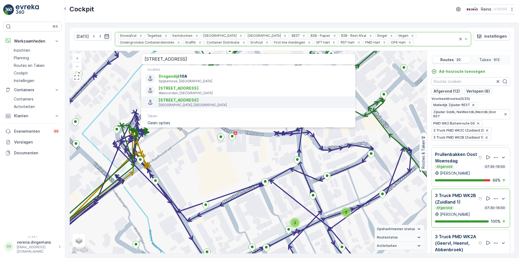
click at [171, 97] on span "[STREET_ADDRESS]" at bounding box center [255, 99] width 192 height 5
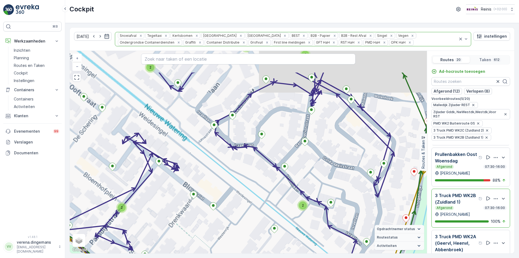
drag, startPoint x: 170, startPoint y: 118, endPoint x: 186, endPoint y: 148, distance: 34.2
click at [186, 148] on div "2 2 2 2 2 2 2 6 7 2 2 2 2 2 2 2 2 2 2 2 2 2 2 2 2 5 2 2 2 3 2 2 2 2 2 2 2 2 3 2…" at bounding box center [248, 152] width 357 height 202
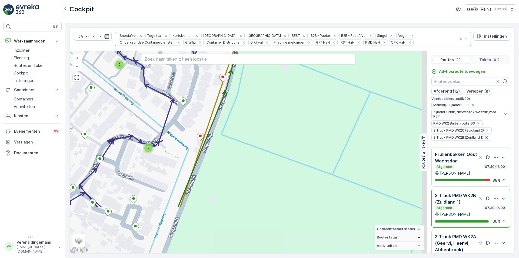
drag, startPoint x: 267, startPoint y: 194, endPoint x: 248, endPoint y: 137, distance: 59.8
click at [248, 137] on div "3 2 2 2 2 2 2 2 2 2 2 2 2 2 2 2 2 2 2 2 4 4 2 2 2 2 2 2 2 4 2 2 7 6 2 5 2 2 2 2…" at bounding box center [248, 152] width 357 height 202
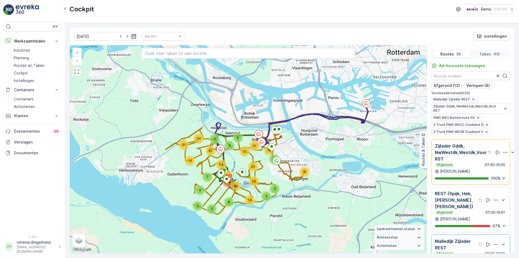
click at [132, 36] on icon "button" at bounding box center [134, 36] width 5 height 5
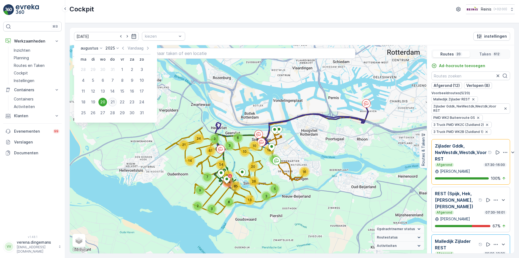
click at [114, 103] on div "21" at bounding box center [112, 102] width 9 height 9
type input "[DATE]"
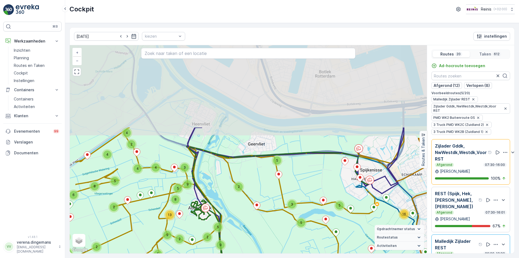
drag, startPoint x: 191, startPoint y: 74, endPoint x: 232, endPoint y: 179, distance: 112.3
click at [232, 179] on icon at bounding box center [393, 246] width 809 height 445
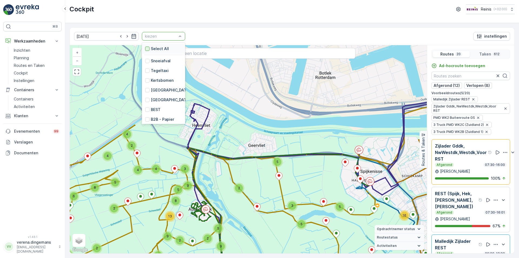
click at [145, 49] on div at bounding box center [147, 48] width 4 height 4
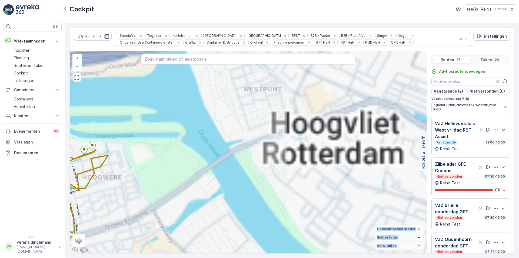
drag, startPoint x: 310, startPoint y: 203, endPoint x: 299, endPoint y: 99, distance: 104.6
click at [299, 99] on div "9 9 6 3 + − Satelliet stappenplan Terrein Hybride Leaflet Sneltoetsen Kaartgege…" at bounding box center [248, 152] width 357 height 202
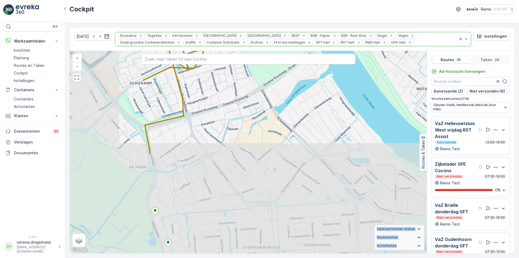
drag, startPoint x: 185, startPoint y: 193, endPoint x: 295, endPoint y: 72, distance: 163.2
click at [295, 72] on div "9 6 3 + − Satelliet stappenplan Terrein Hybride Leaflet Sneltoetsen Kaartgegeve…" at bounding box center [248, 152] width 357 height 202
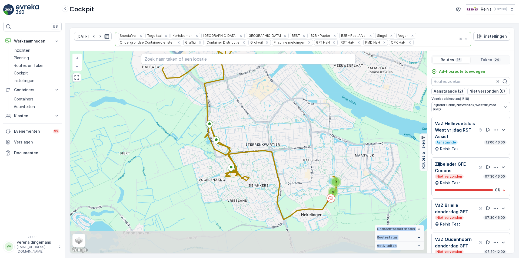
drag, startPoint x: 315, startPoint y: 171, endPoint x: 288, endPoint y: 132, distance: 47.2
click at [288, 132] on div "9 9 + − Satelliet stappenplan Terrein Hybride Leaflet Sneltoetsen Kaartgegevens…" at bounding box center [248, 152] width 357 height 202
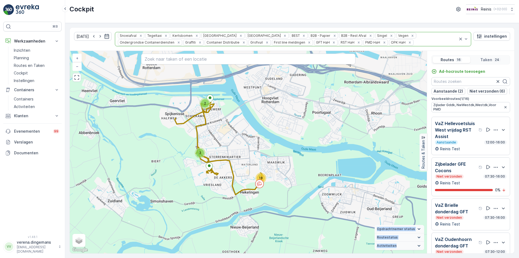
drag, startPoint x: 215, startPoint y: 122, endPoint x: 162, endPoint y: 121, distance: 52.7
click at [162, 121] on div "18 2 2 + − Satelliet stappenplan Terrein Hybride Leaflet Sneltoetsen Kaartgegev…" at bounding box center [248, 152] width 357 height 202
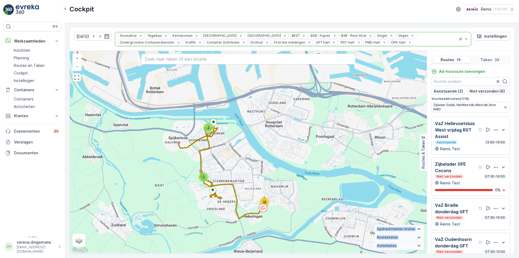
drag, startPoint x: 225, startPoint y: 124, endPoint x: 224, endPoint y: 149, distance: 25.7
click at [224, 149] on div "18 2 2 + − Satelliet stappenplan Terrein Hybride Leaflet Sneltoetsen Kaartgegev…" at bounding box center [248, 152] width 357 height 202
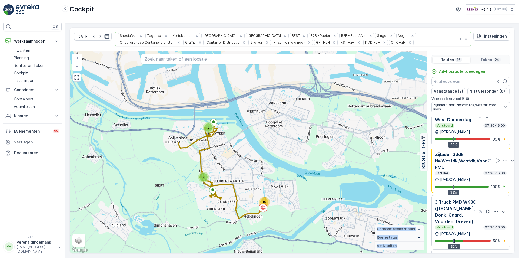
scroll to position [405, 0]
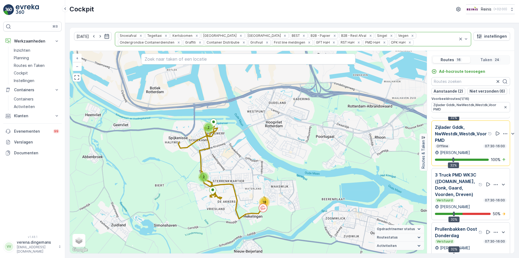
click at [463, 143] on p "Zijlader Gddk, NwWestdk,Westdk,Voor PMD" at bounding box center [461, 133] width 52 height 19
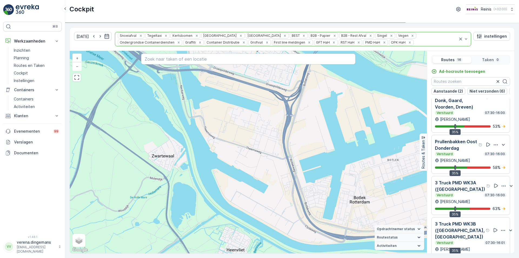
scroll to position [445, 0]
